Goal: Transaction & Acquisition: Register for event/course

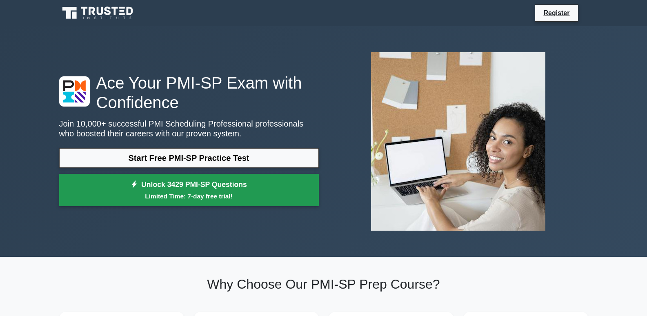
click at [269, 191] on link "Unlock 3429 PMI-SP Questions Limited Time: 7-day free trial!" at bounding box center [189, 190] width 260 height 33
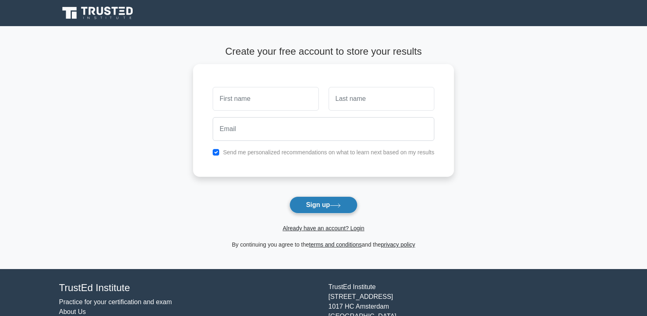
click at [341, 205] on icon at bounding box center [335, 205] width 11 height 4
click at [338, 211] on button "Sign up" at bounding box center [323, 204] width 69 height 17
click at [331, 206] on button "Sign up" at bounding box center [323, 204] width 69 height 17
